Goal: Information Seeking & Learning: Understand process/instructions

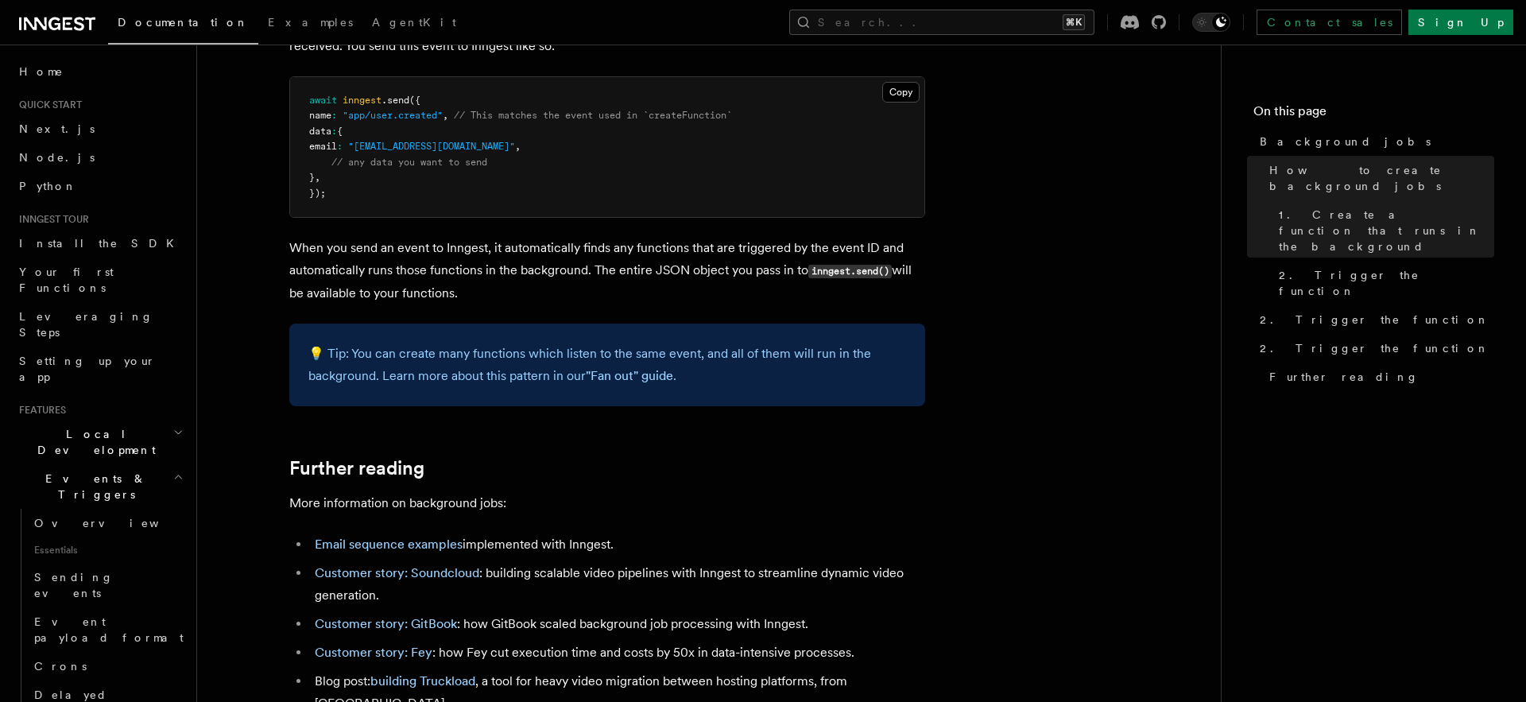
scroll to position [1166, 0]
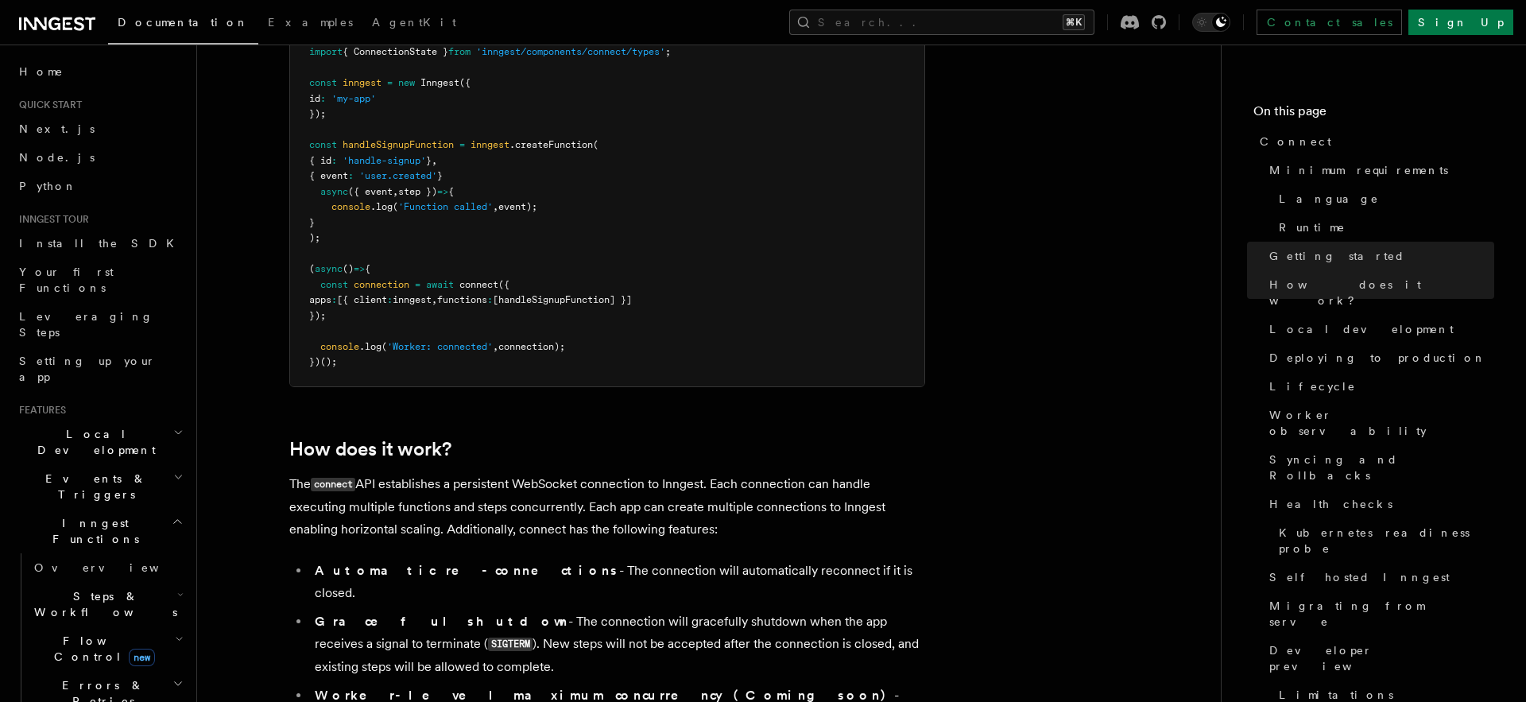
scroll to position [1305, 0]
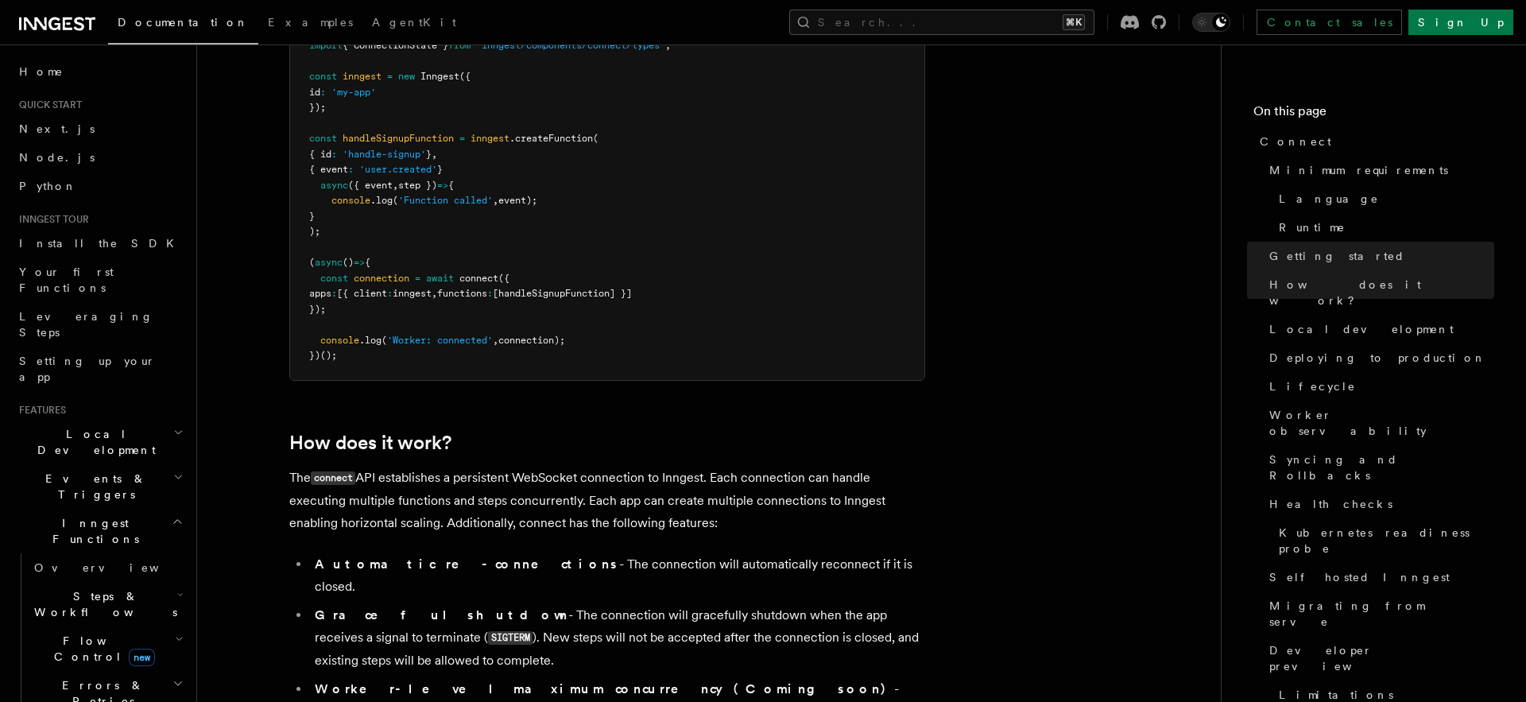
click at [506, 604] on li "Graceful shutdown - The connection will gracefully shutdown when the app receiv…" at bounding box center [617, 638] width 615 height 68
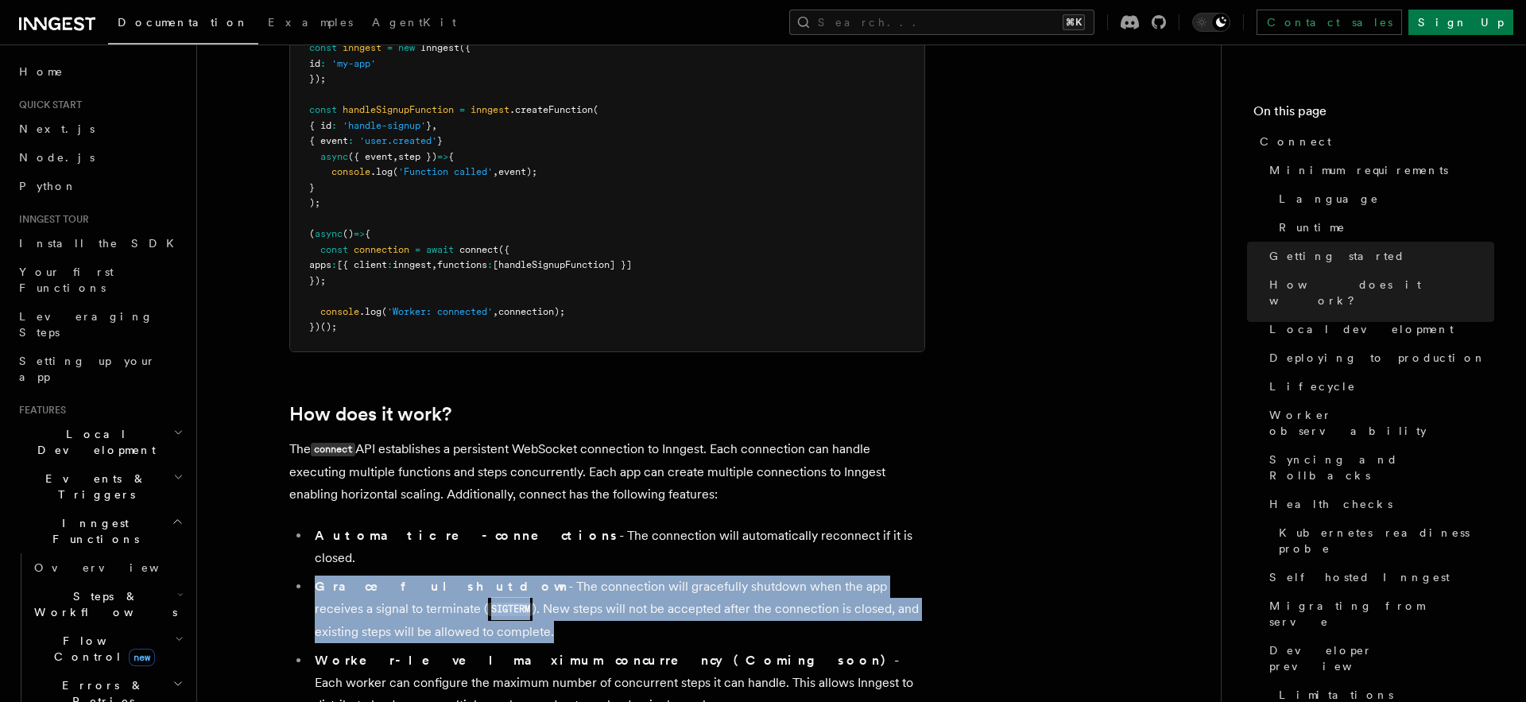
scroll to position [1341, 0]
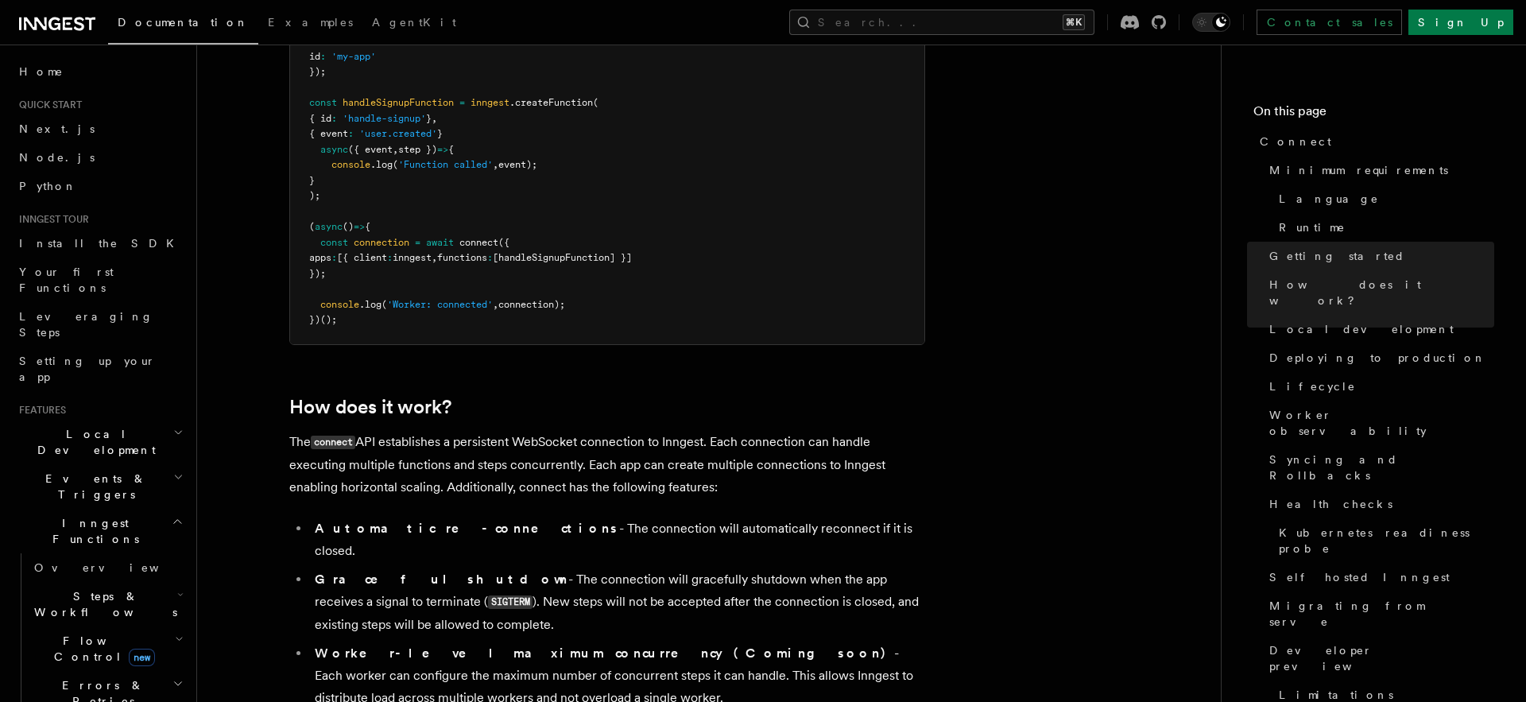
click at [495, 642] on li "Worker-level maximum concurrency (Coming soon) - Each worker can configure the …" at bounding box center [617, 675] width 615 height 67
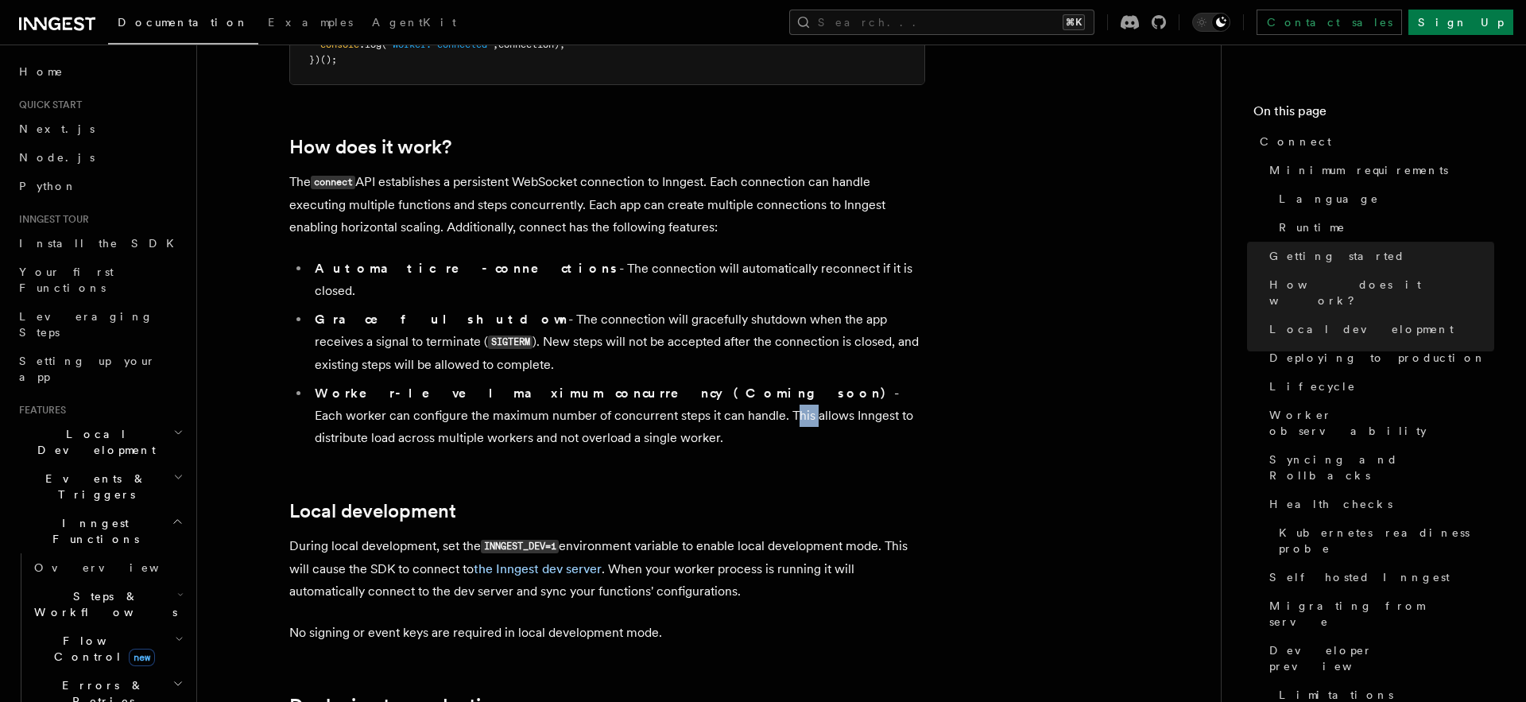
scroll to position [1608, 0]
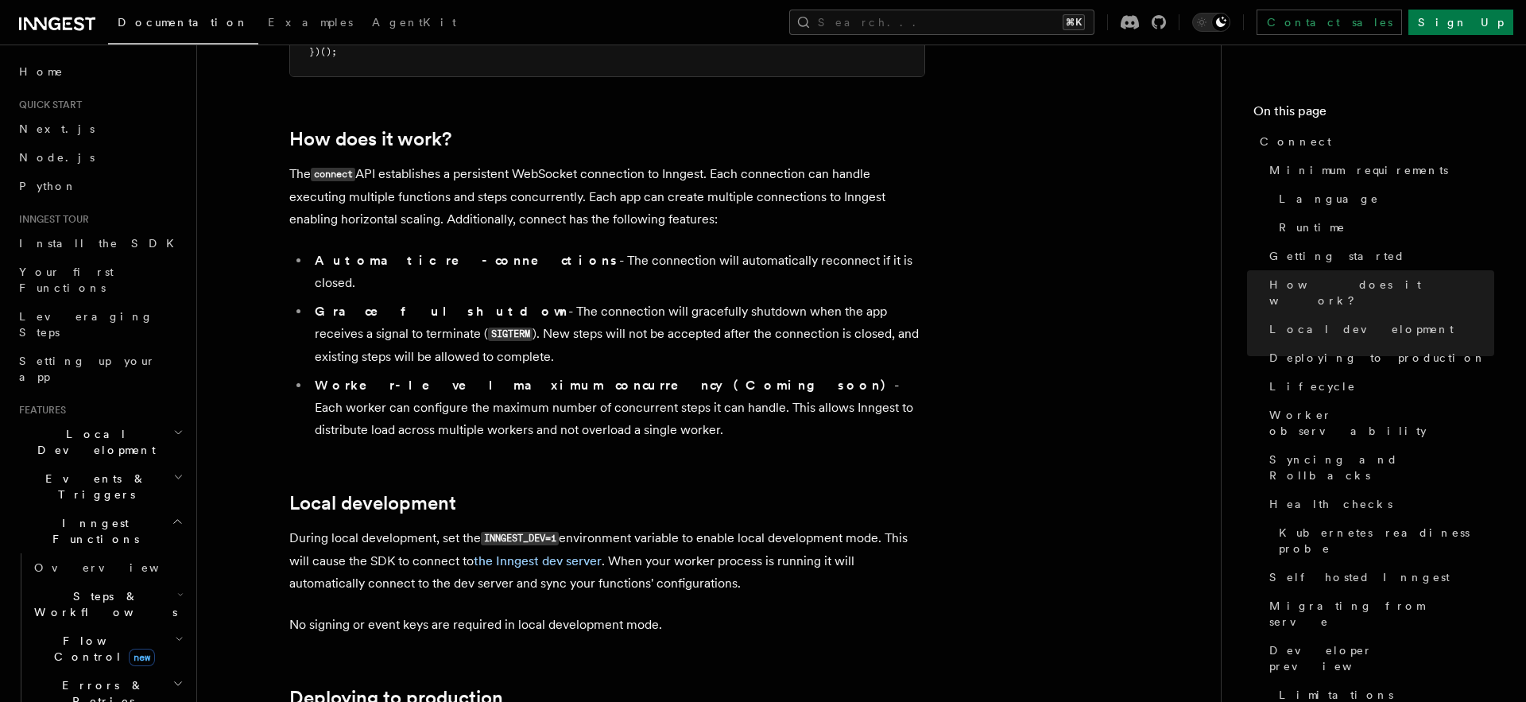
click at [513, 527] on p "During local development, set the INNGEST_DEV=1 environment variable to enable …" at bounding box center [607, 561] width 636 height 68
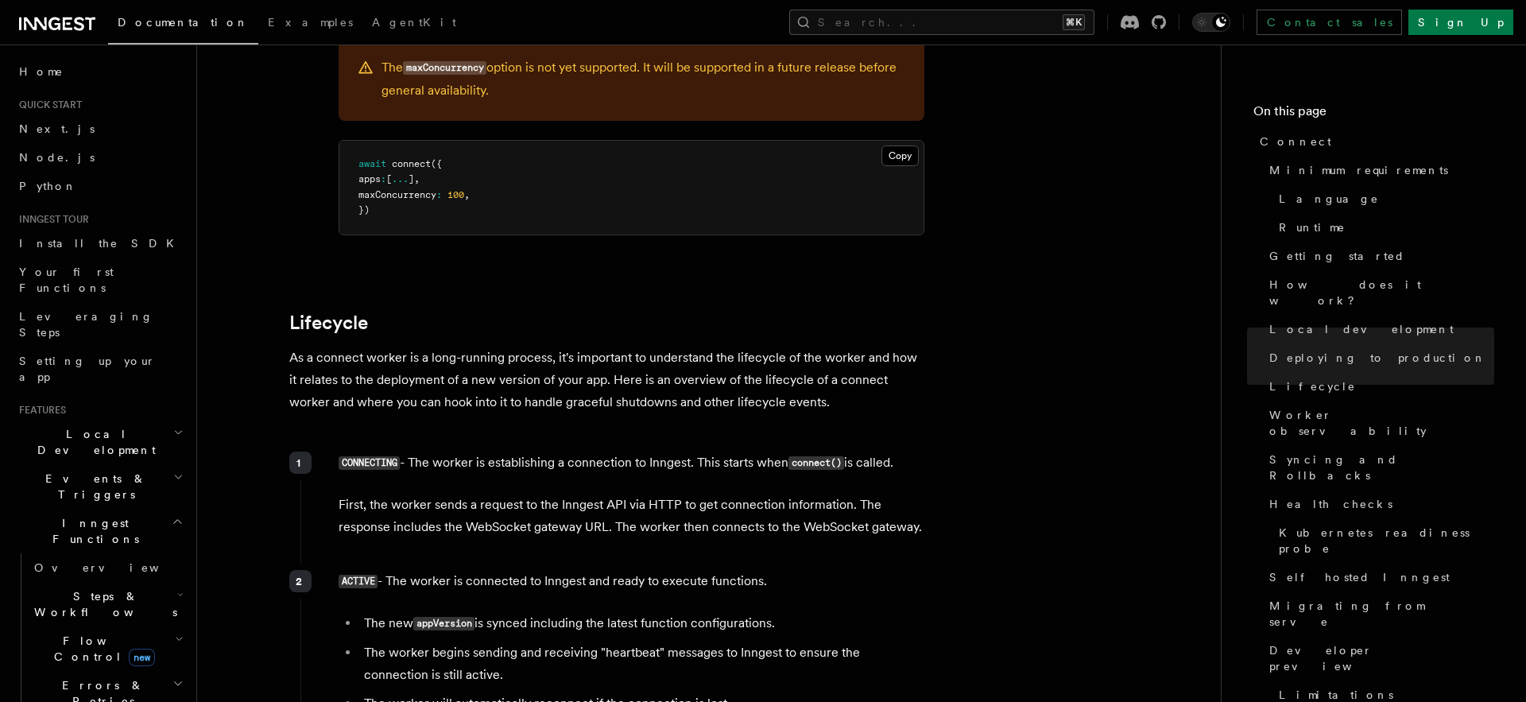
scroll to position [3517, 0]
click at [1299, 598] on span "Migrating from serve" at bounding box center [1381, 614] width 225 height 32
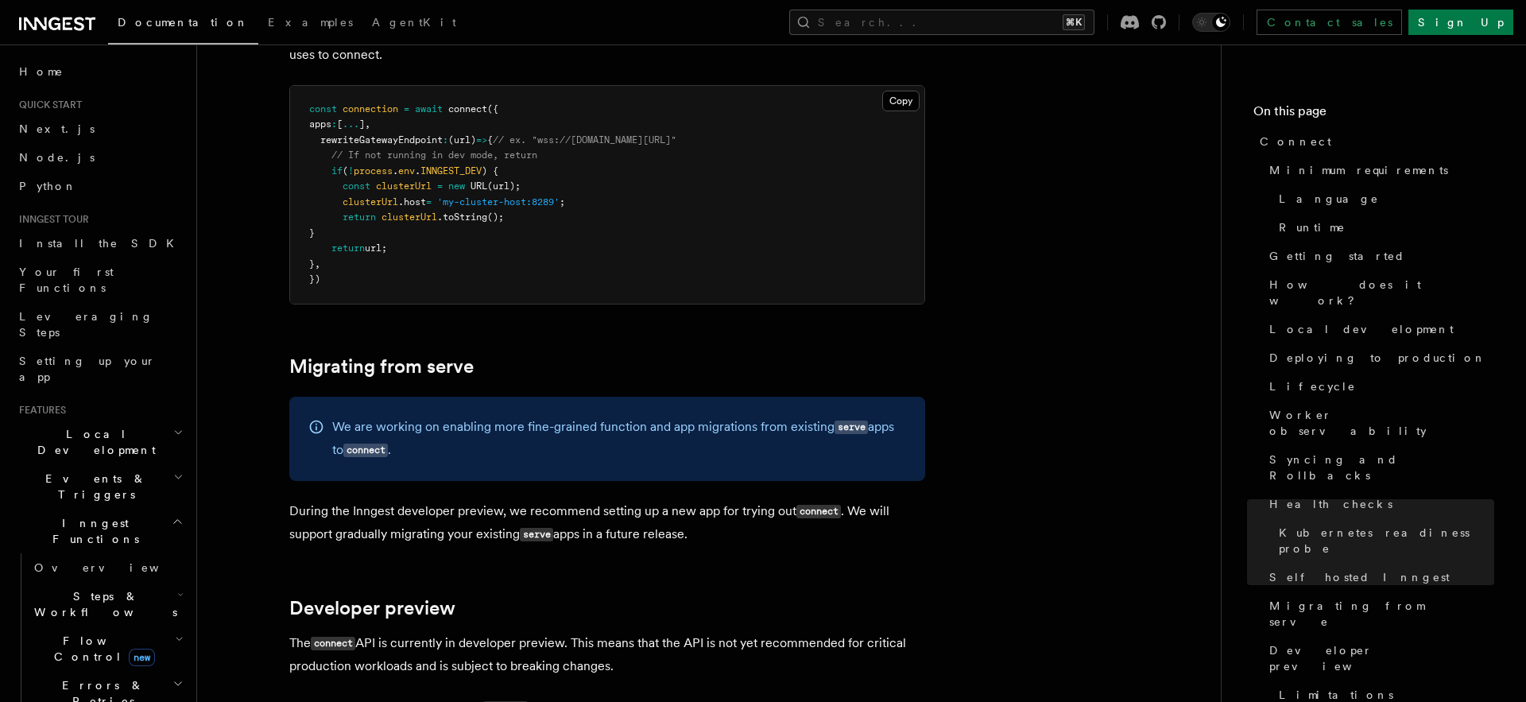
scroll to position [8147, 0]
click at [713, 498] on p "During the Inngest developer preview, we recommend setting up a new app for try…" at bounding box center [607, 521] width 636 height 46
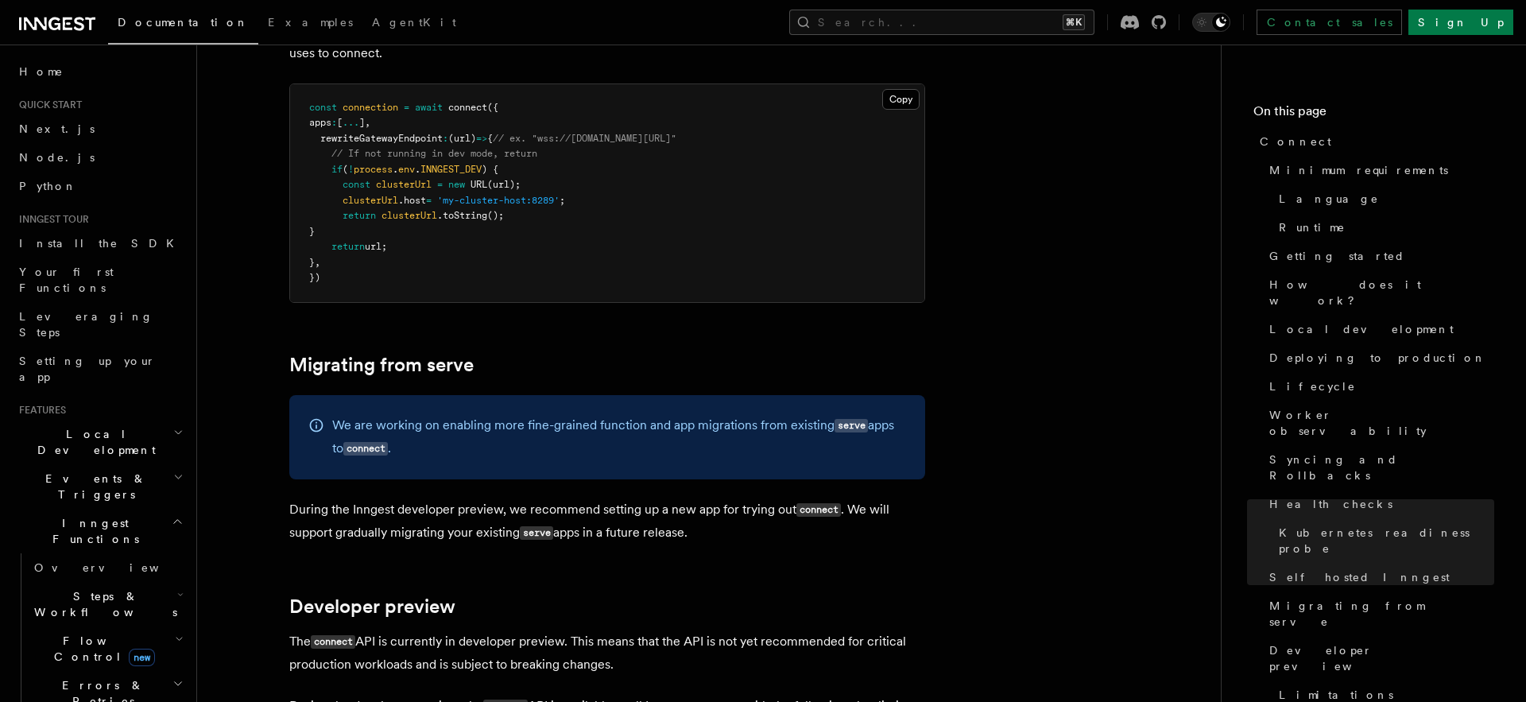
click at [675, 498] on p "During the Inngest developer preview, we recommend setting up a new app for try…" at bounding box center [607, 521] width 636 height 46
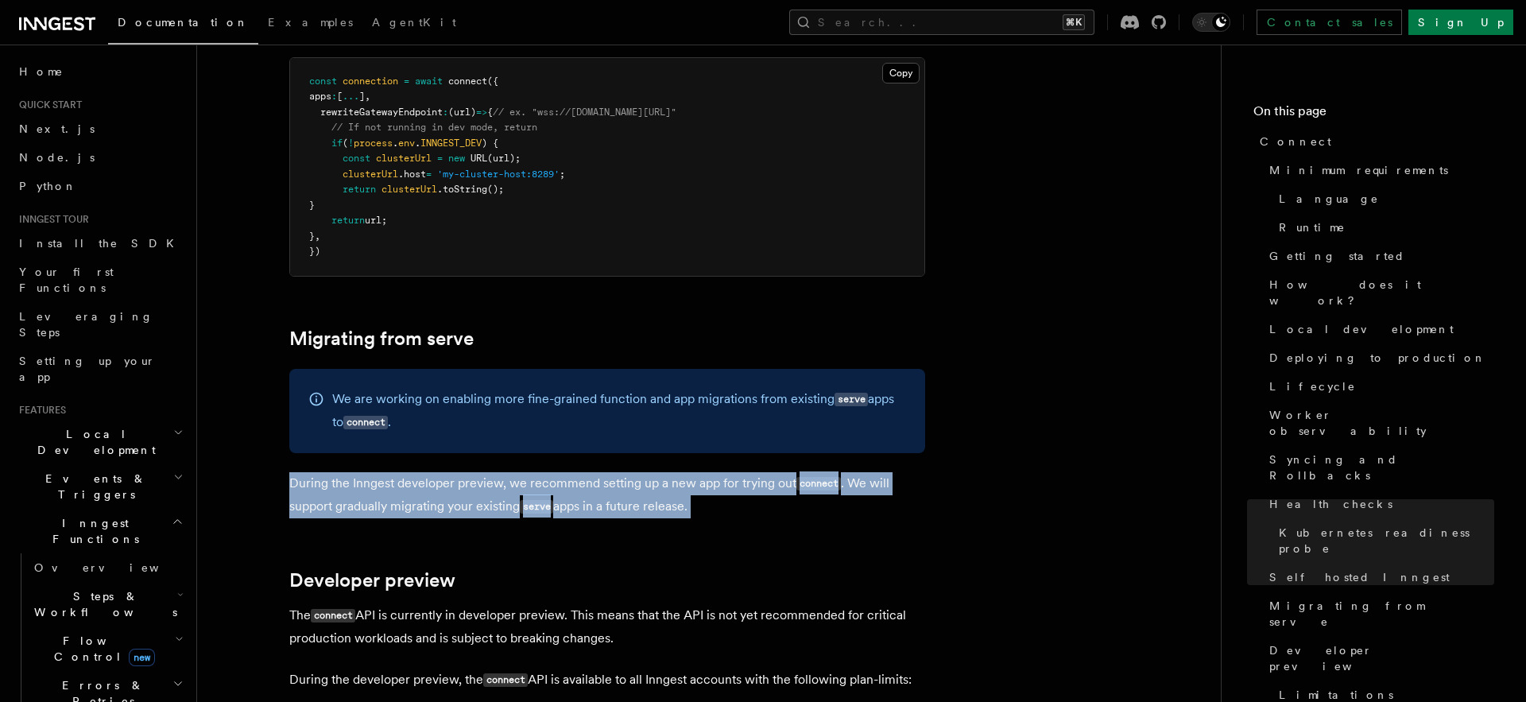
scroll to position [8177, 0]
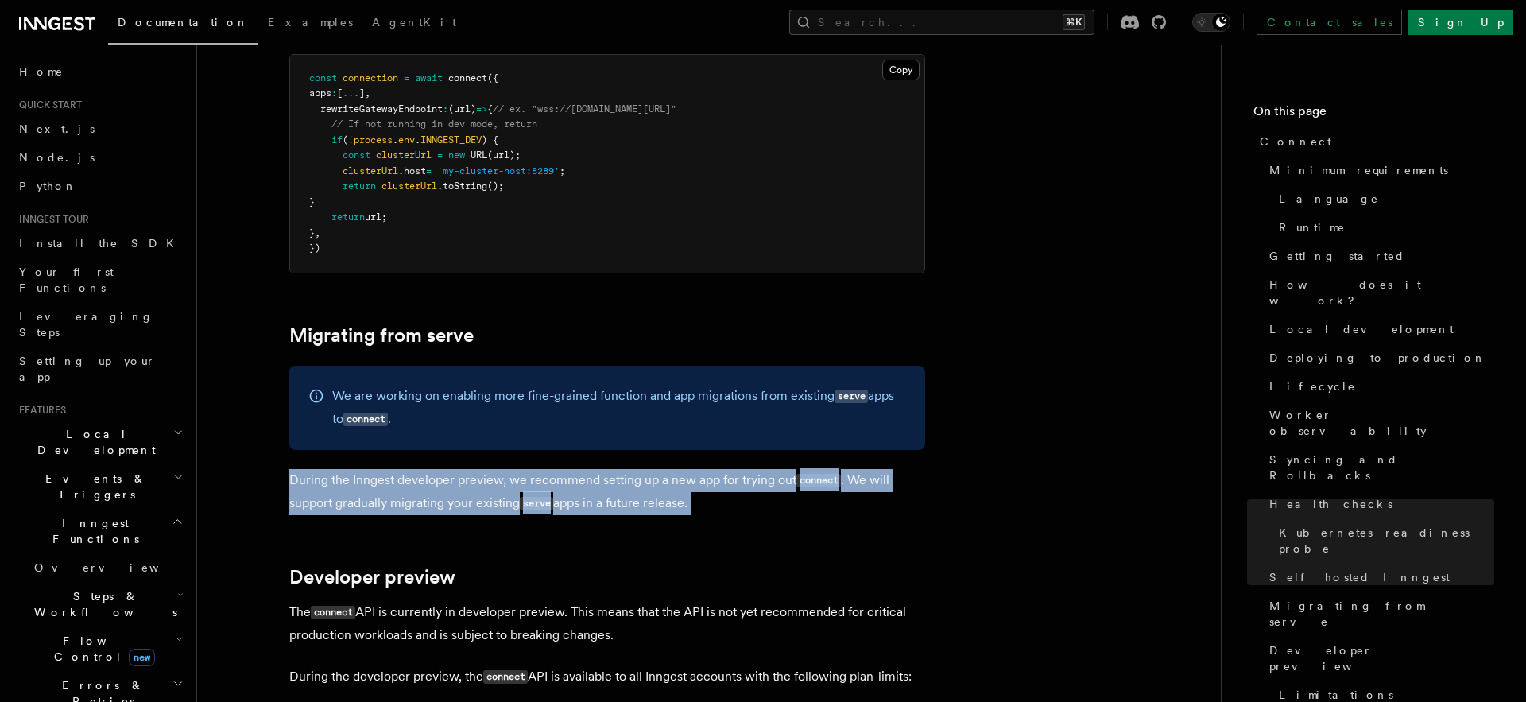
click at [701, 469] on p "During the Inngest developer preview, we recommend setting up a new app for try…" at bounding box center [607, 492] width 636 height 46
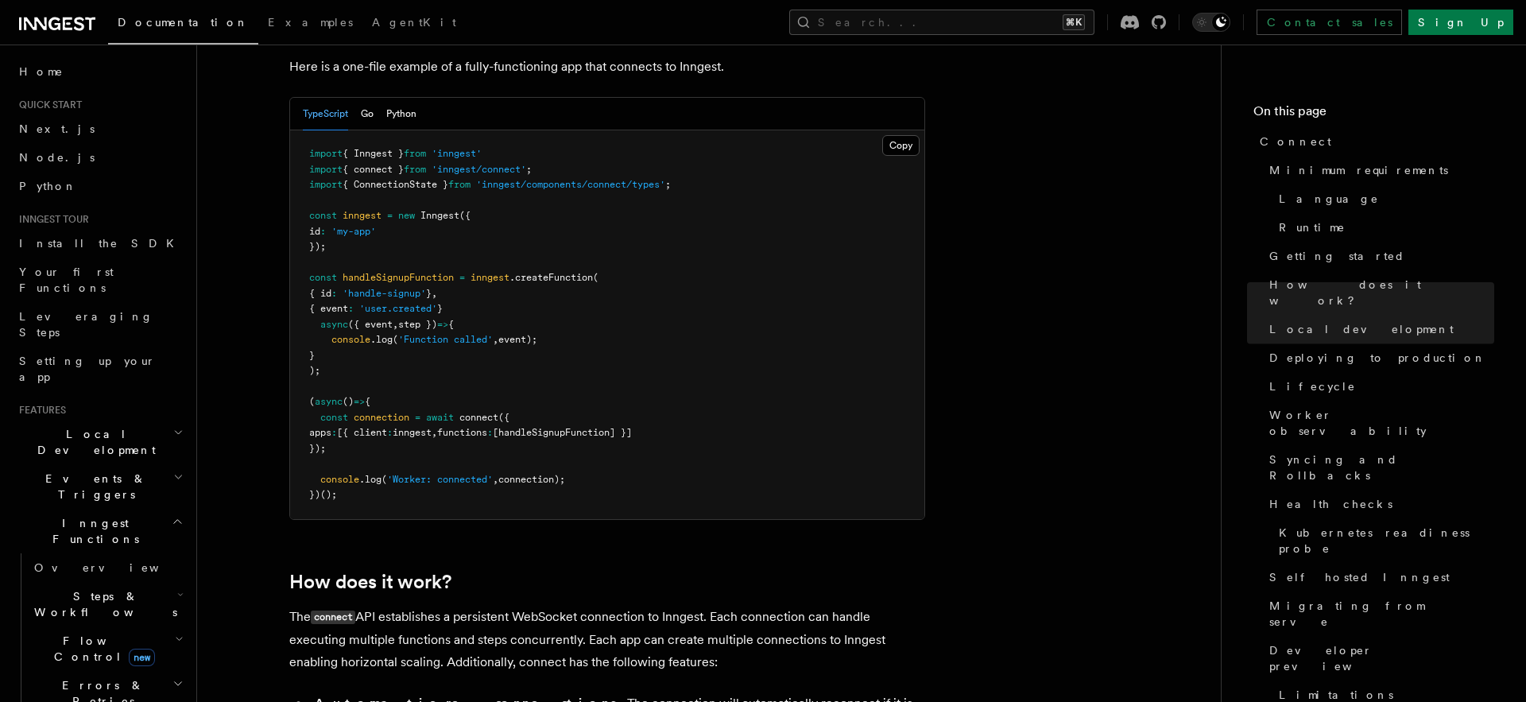
scroll to position [1144, 0]
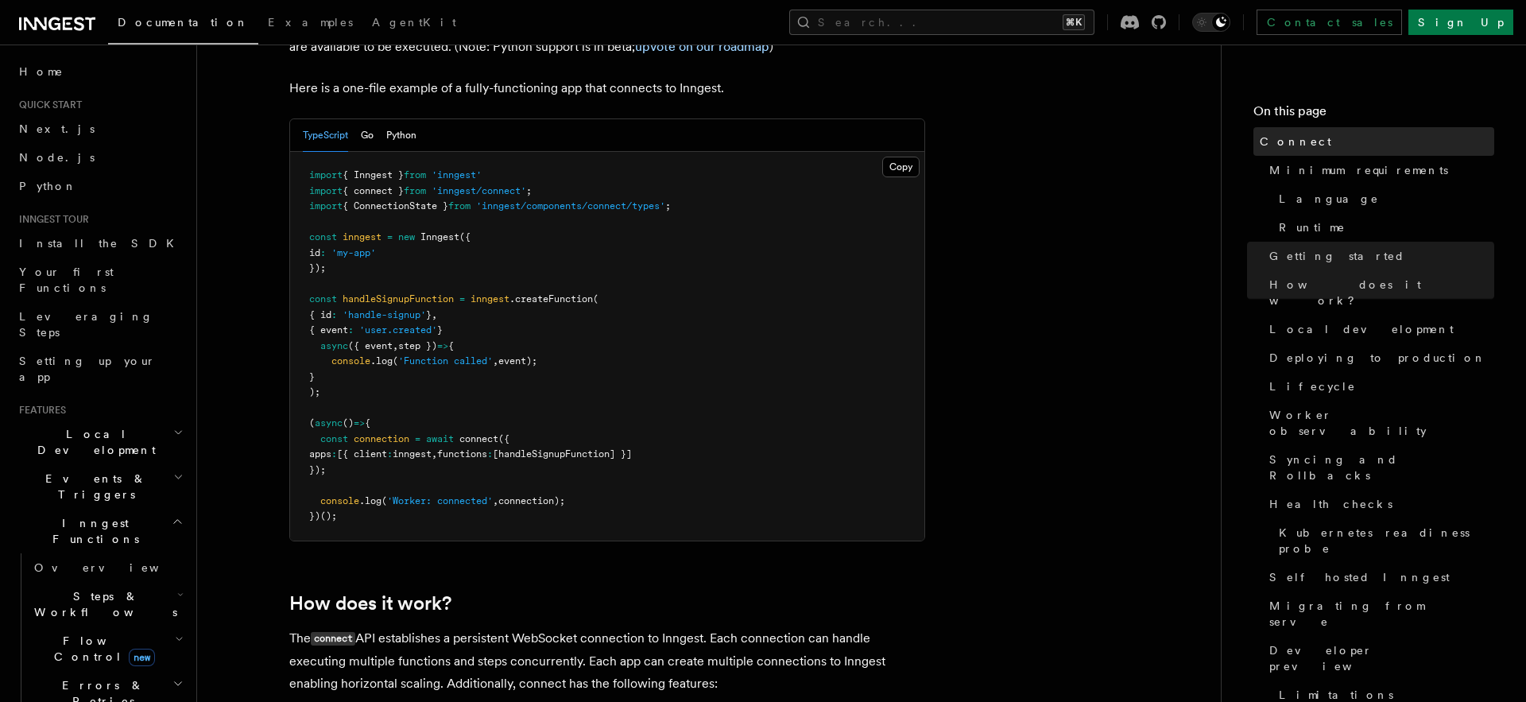
click at [1278, 149] on link "Connect" at bounding box center [1373, 141] width 241 height 29
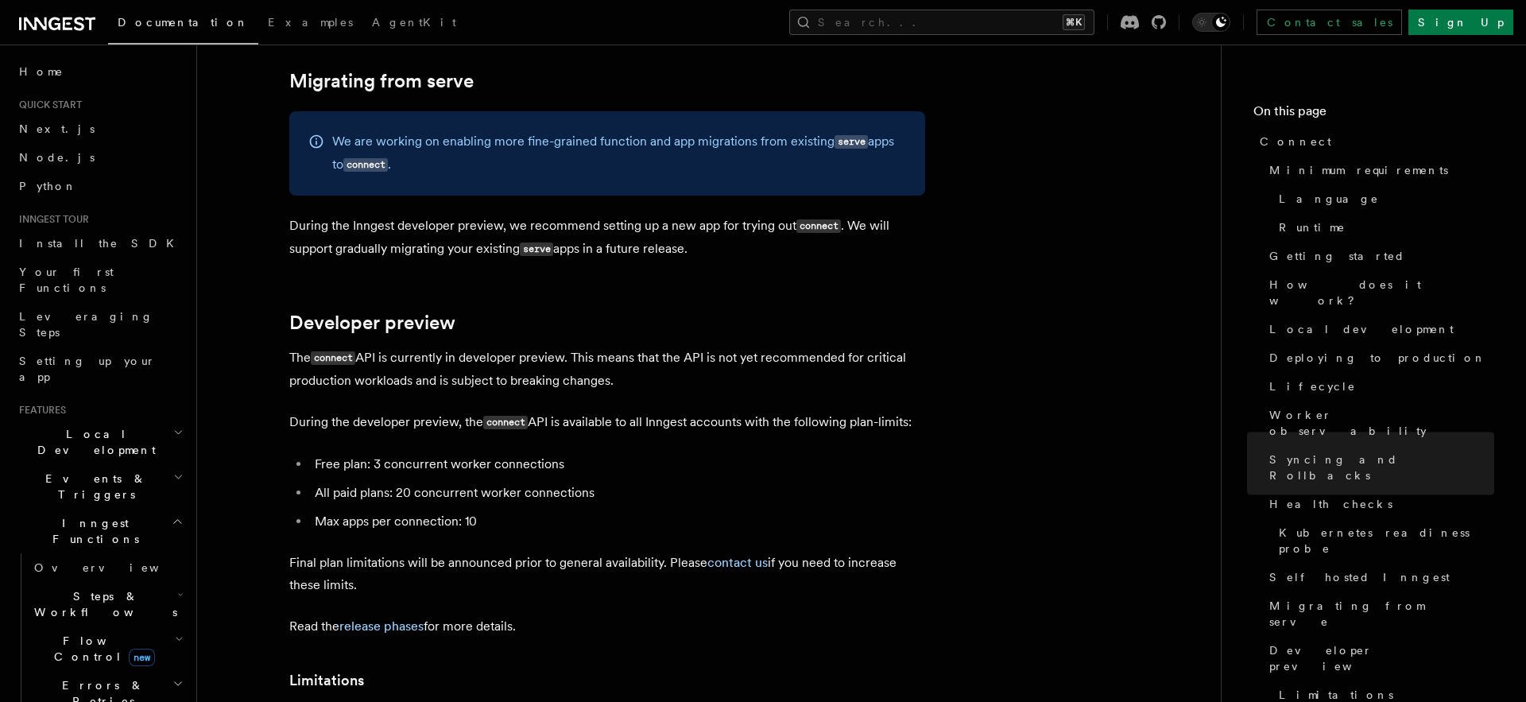
scroll to position [8817, 0]
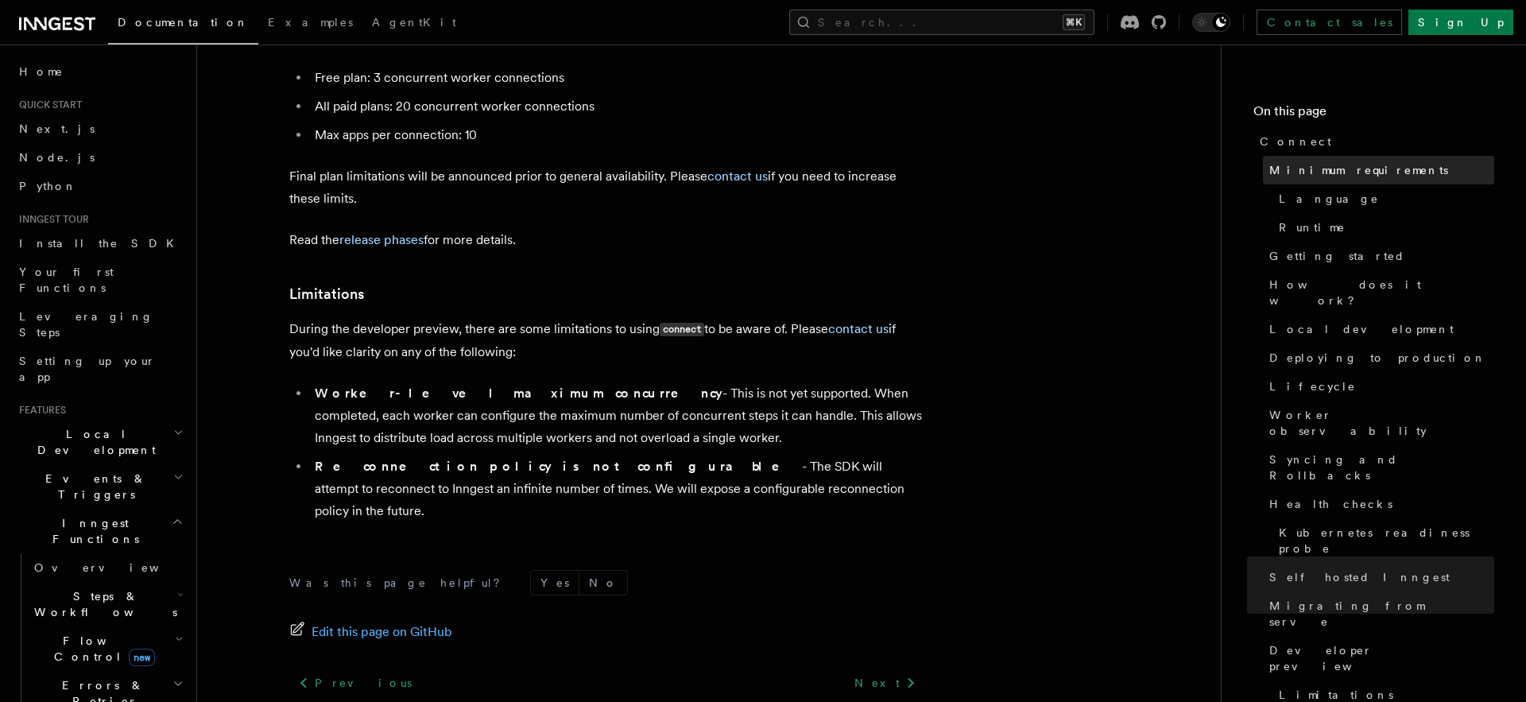
click at [1361, 168] on span "Minimum requirements" at bounding box center [1358, 170] width 179 height 16
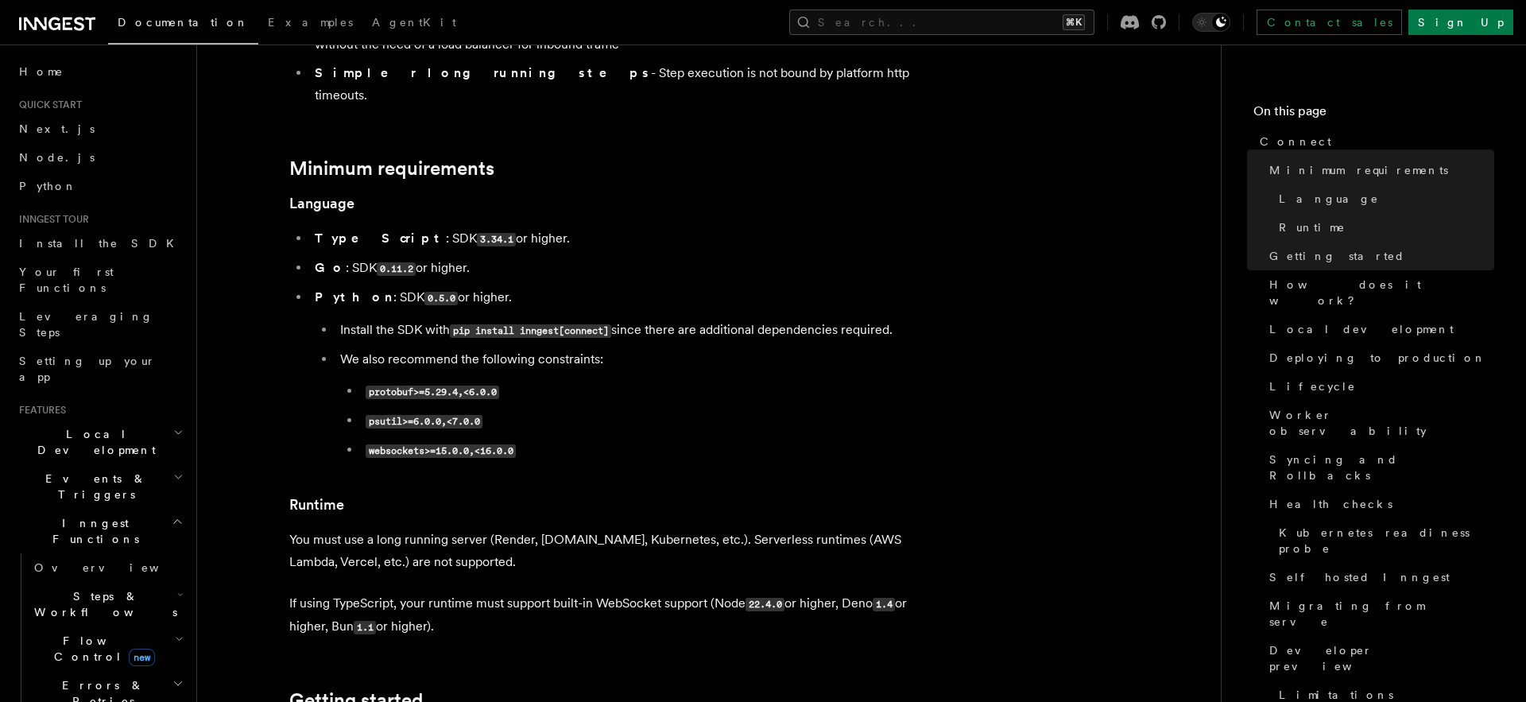
scroll to position [432, 0]
click at [1293, 118] on h4 "On this page" at bounding box center [1373, 114] width 241 height 25
click at [1285, 144] on span "Connect" at bounding box center [1296, 142] width 72 height 16
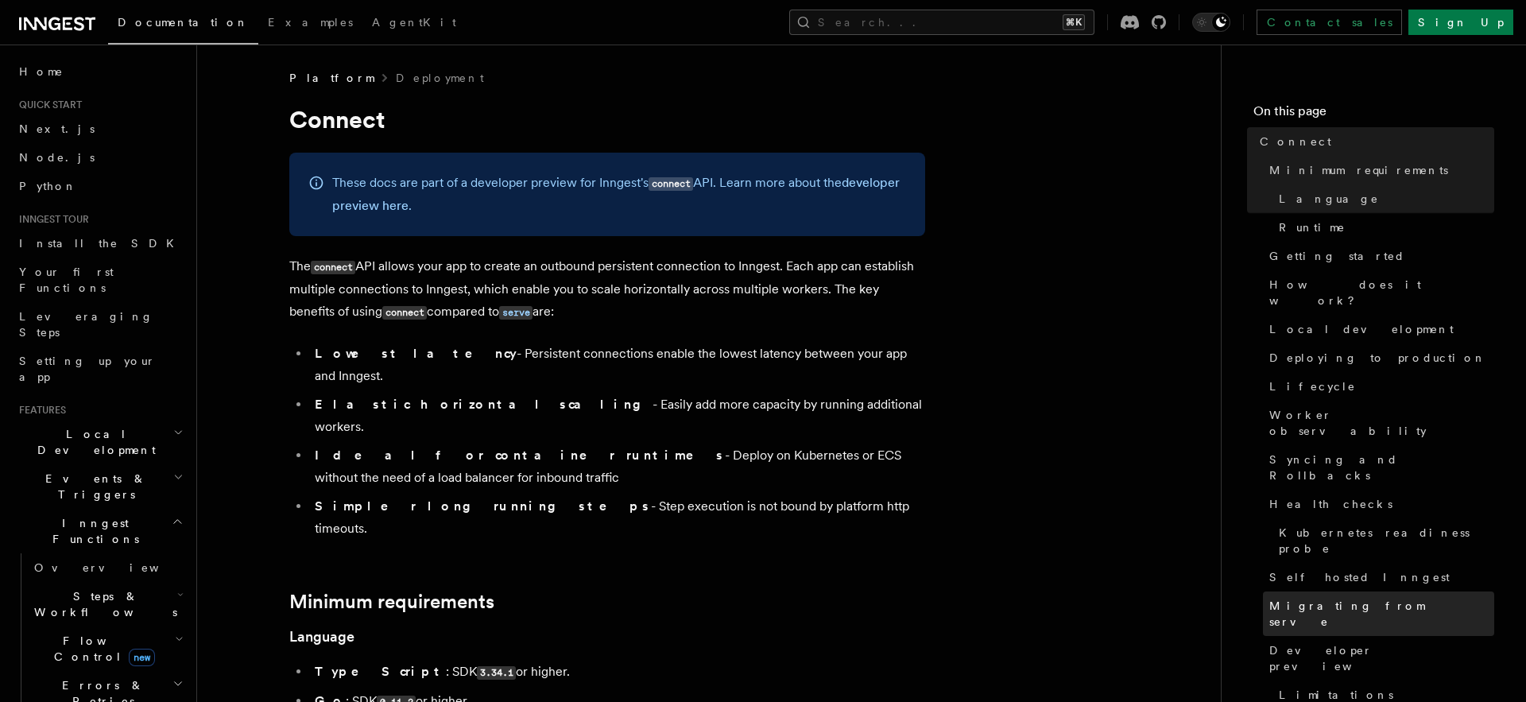
click at [1318, 598] on span "Migrating from serve" at bounding box center [1381, 614] width 225 height 32
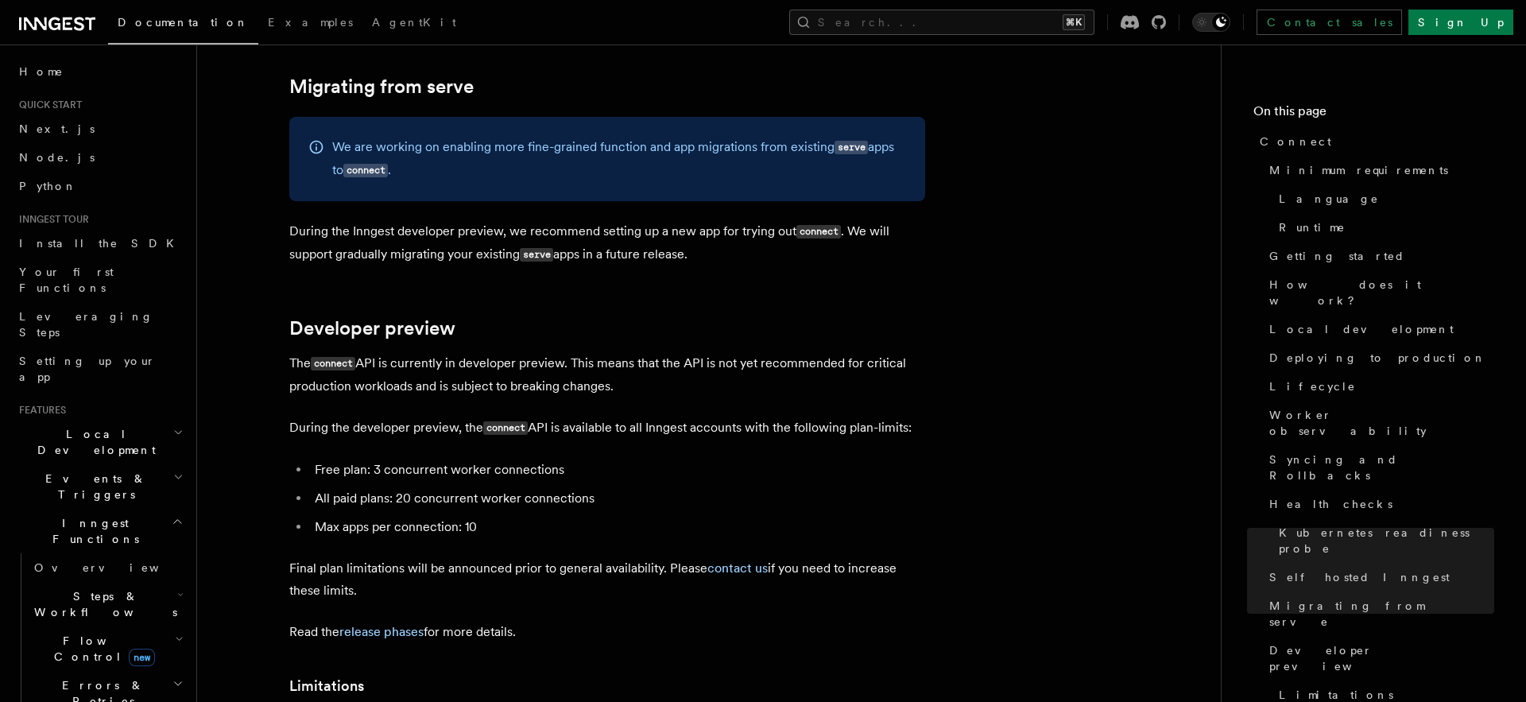
scroll to position [8423, 0]
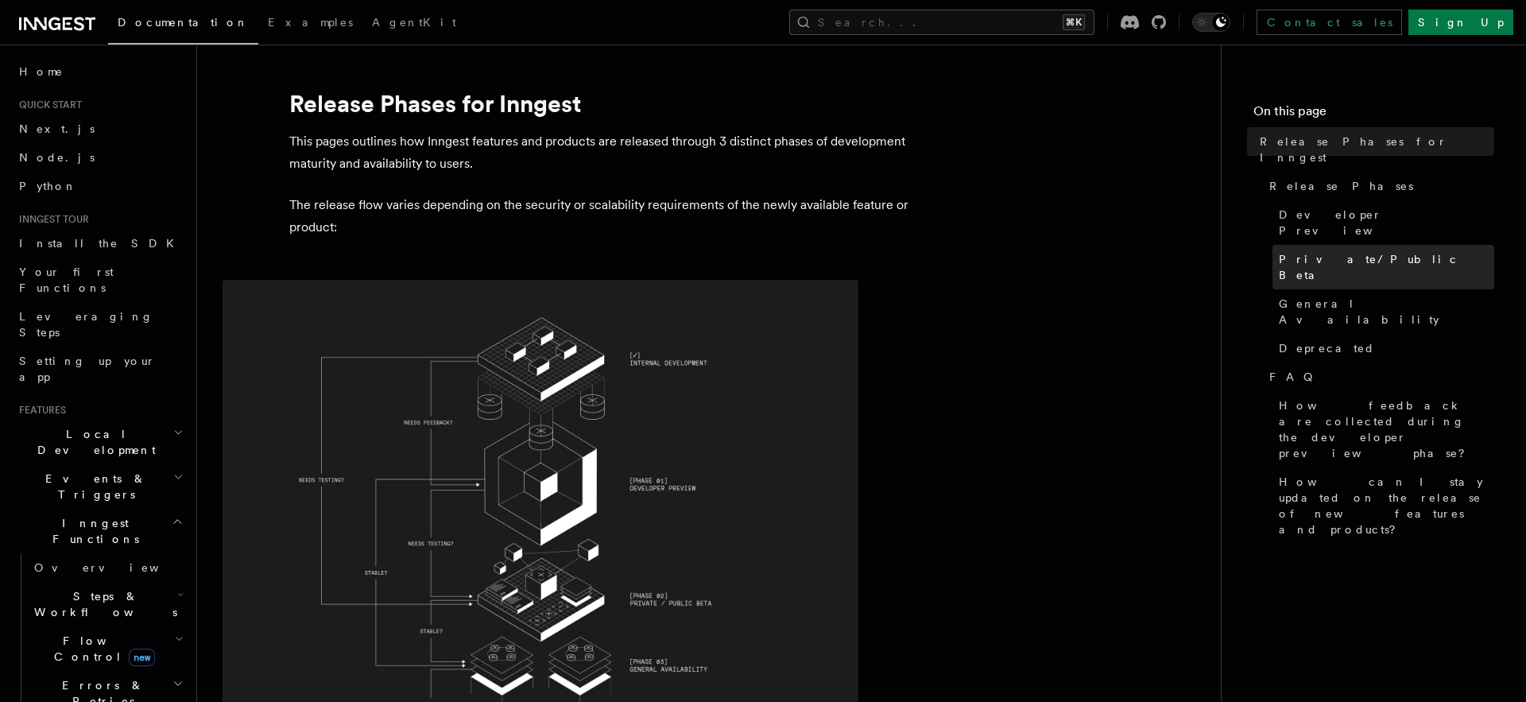
click at [1346, 251] on span "Private/Public Beta" at bounding box center [1386, 267] width 215 height 32
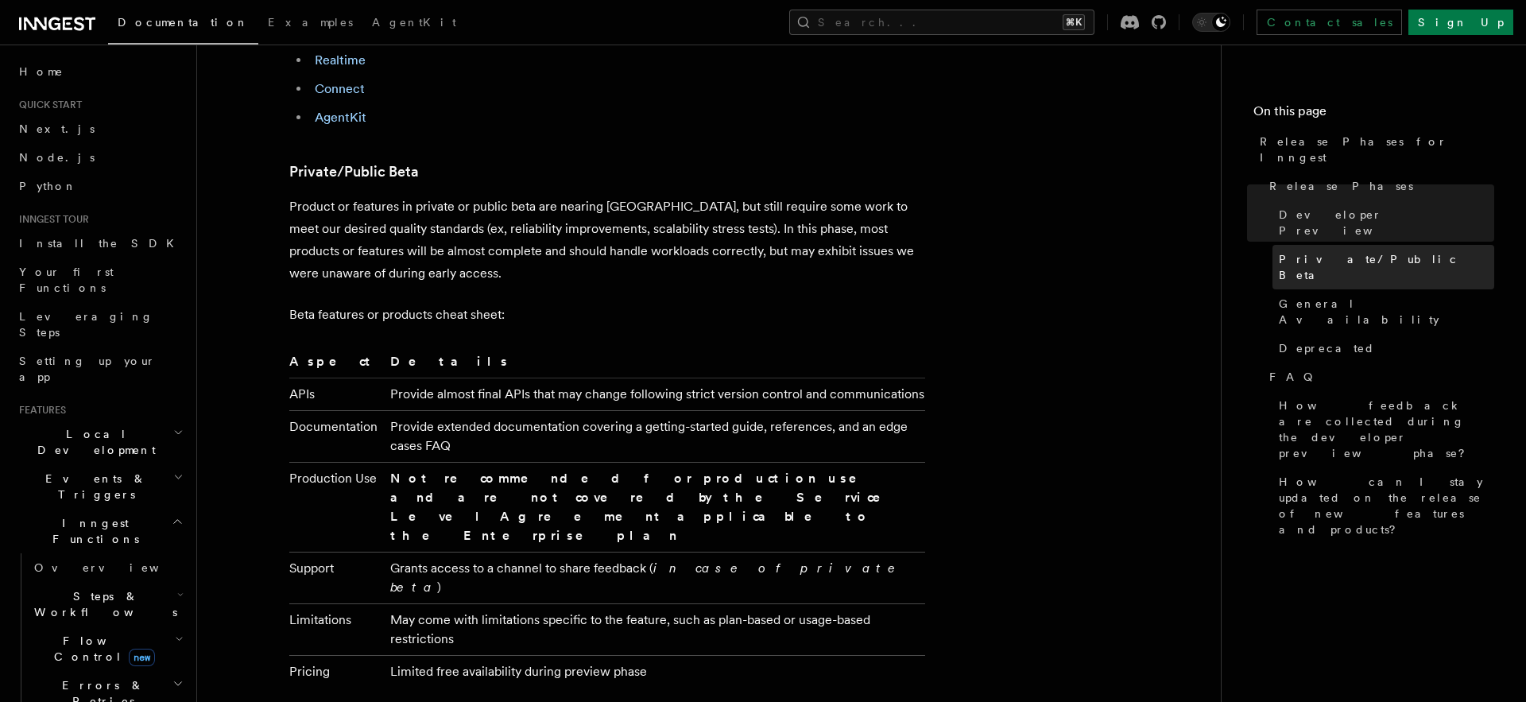
scroll to position [1546, 0]
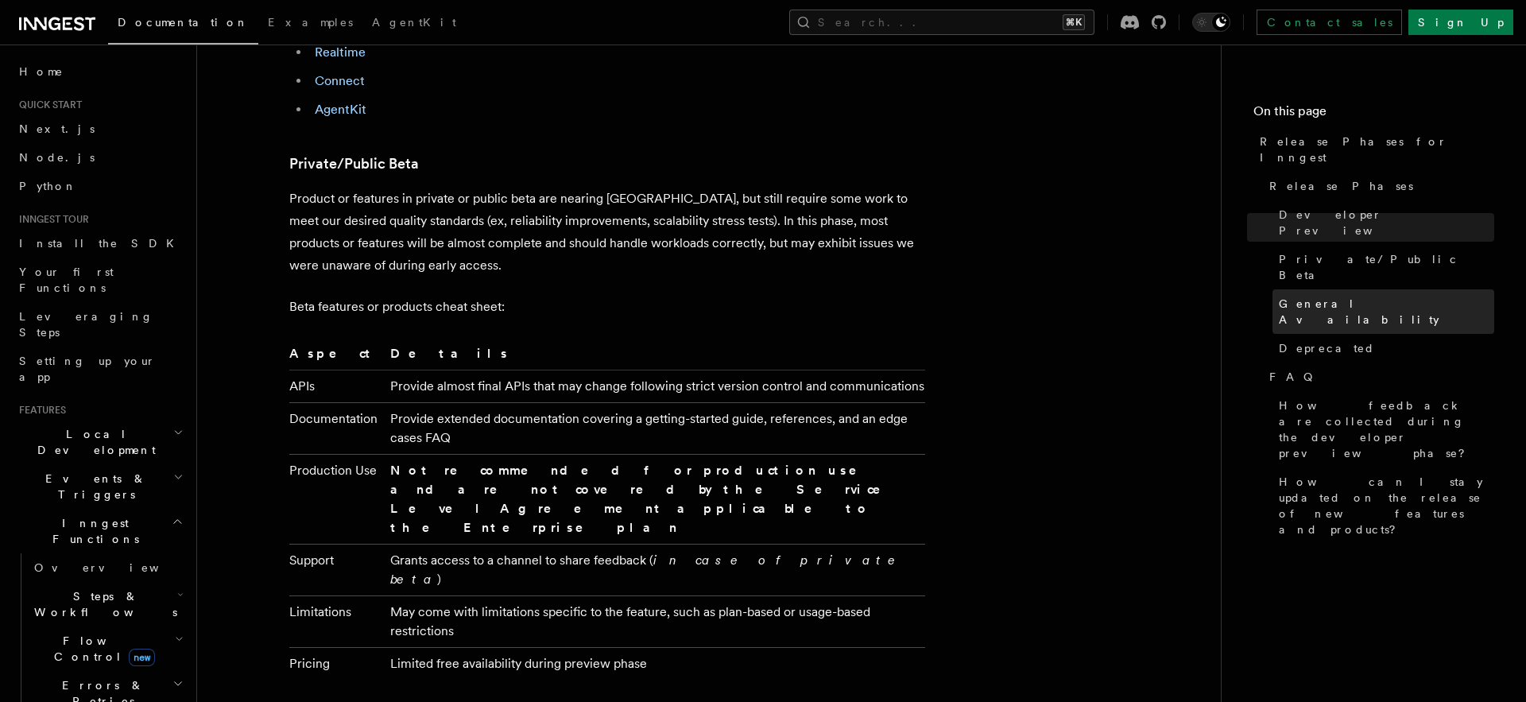
click at [1341, 296] on span "General Availability" at bounding box center [1386, 312] width 215 height 32
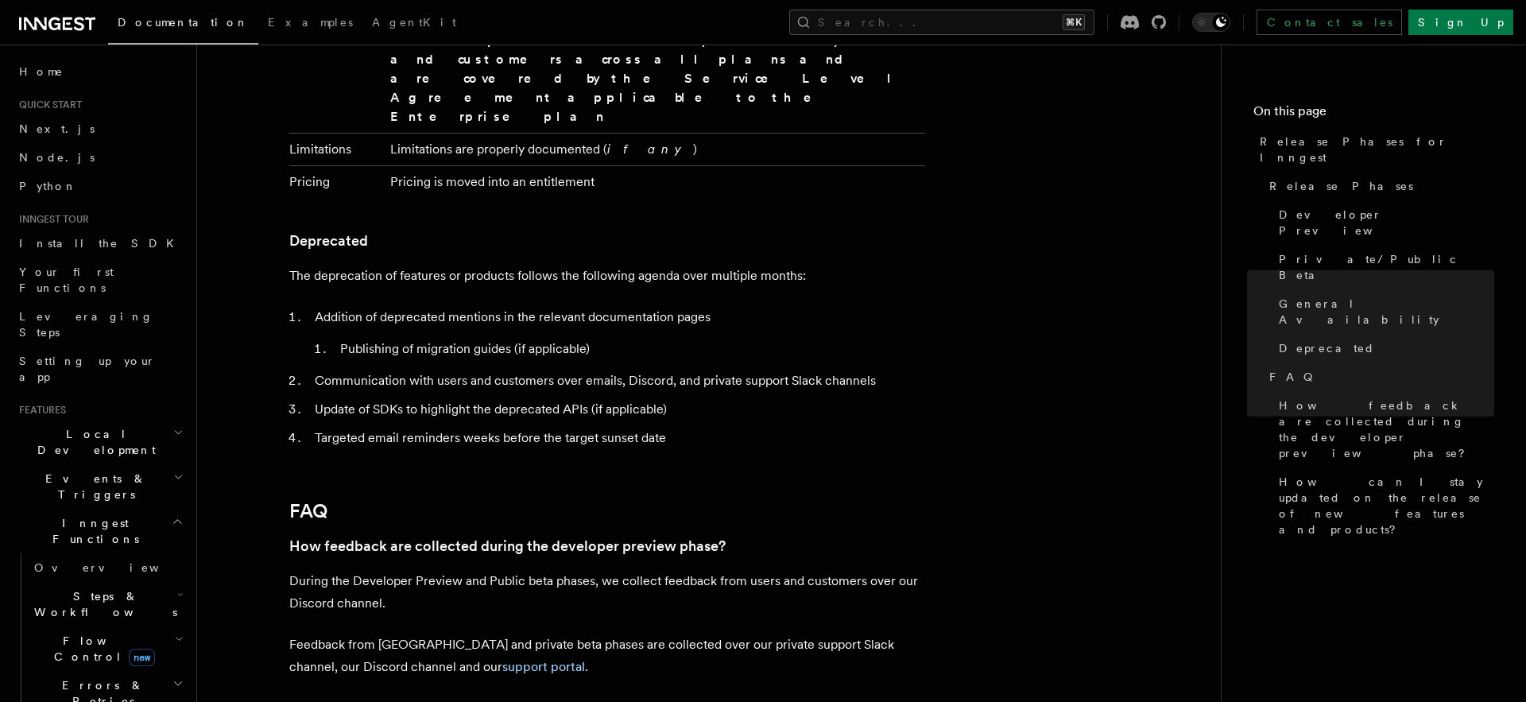
scroll to position [2687, 0]
